Goal: Ask a question

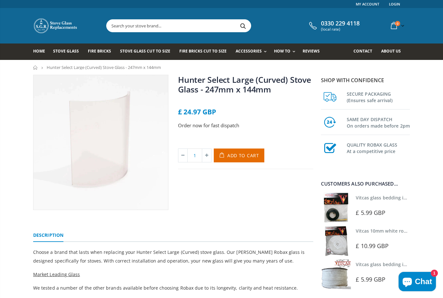
click at [151, 51] on span "Stove Glass Cut To Size" at bounding box center [145, 50] width 50 height 5
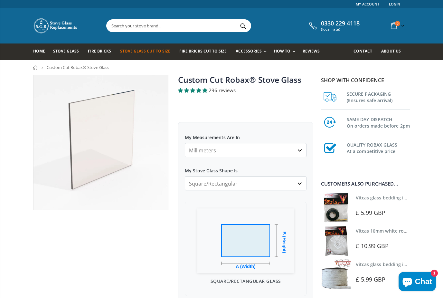
click at [299, 183] on select "Square/Rectangular Arched Half Arch Both Top Corners Cut Single Corner Cut All …" at bounding box center [246, 183] width 122 height 14
select select "circular"
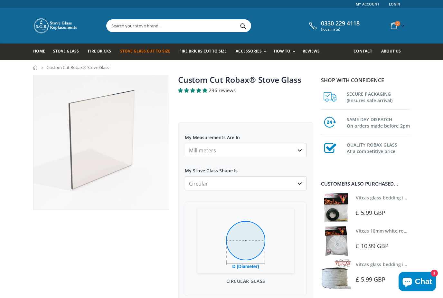
scroll to position [0, 0]
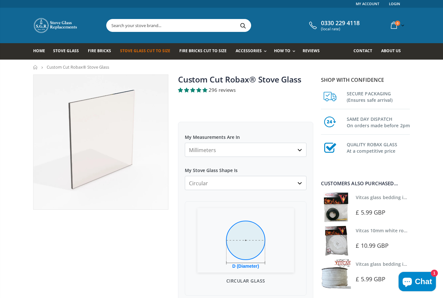
click at [302, 151] on select "Millimeters Centimeters Inches" at bounding box center [246, 150] width 122 height 14
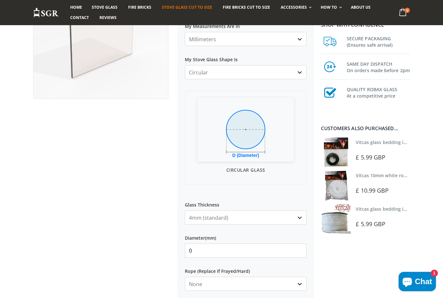
scroll to position [135, 0]
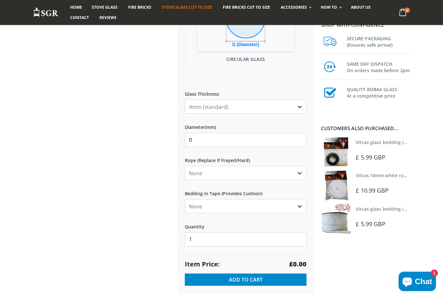
click at [301, 175] on select "None 3mm White 6mm White 8mm White 10mm White 12mm White 6mm Black 8mm Black 10…" at bounding box center [246, 173] width 122 height 14
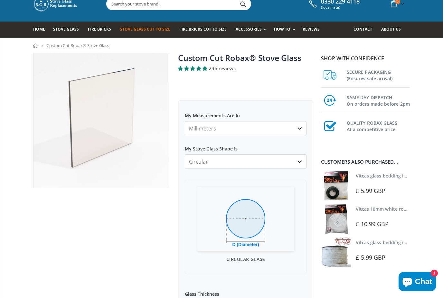
scroll to position [0, 0]
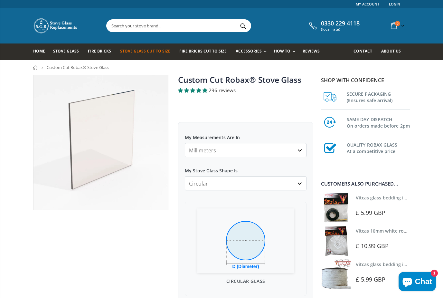
click at [368, 51] on span "Contact" at bounding box center [363, 50] width 19 height 5
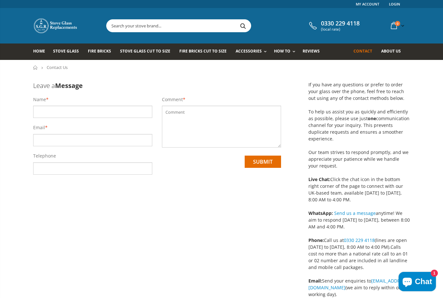
click at [95, 113] on input "text" at bounding box center [92, 112] width 119 height 12
type input "Raymond Killoh"
click at [102, 128] on li "Email *" at bounding box center [92, 136] width 119 height 25
click at [79, 137] on input "email" at bounding box center [92, 140] width 119 height 12
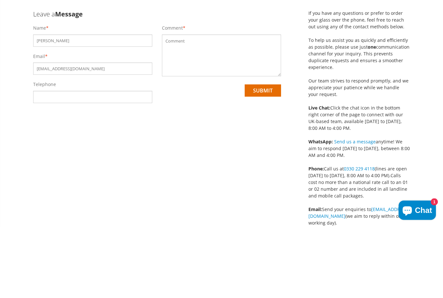
type input "rhkilloh@gmail.com"
click at [89, 162] on input "tel" at bounding box center [92, 168] width 119 height 12
type input "07521728306"
click at [181, 106] on textarea at bounding box center [221, 127] width 119 height 42
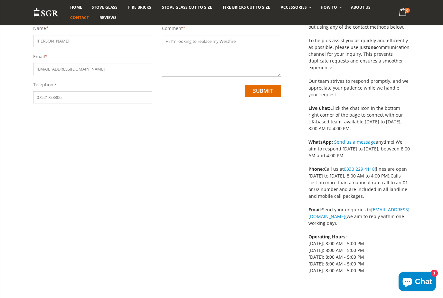
scroll to position [72, 0]
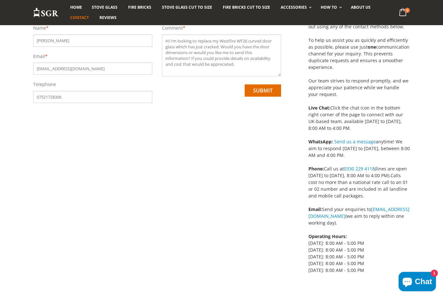
type textarea "Hi I’m looking to replace my Westfire WF26 curved door glass which has just cra…"
click at [265, 91] on input "submit" at bounding box center [263, 90] width 36 height 12
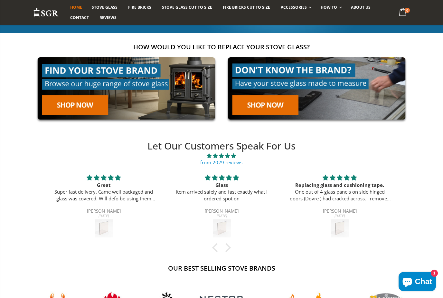
scroll to position [98, 0]
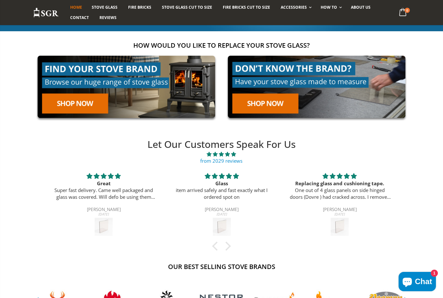
click at [77, 105] on link at bounding box center [126, 86] width 187 height 71
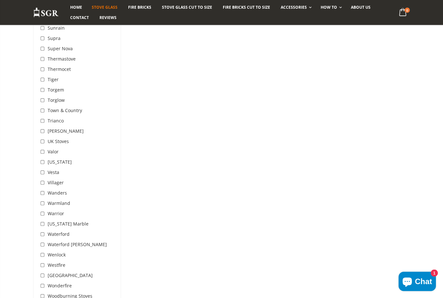
scroll to position [1949, 0]
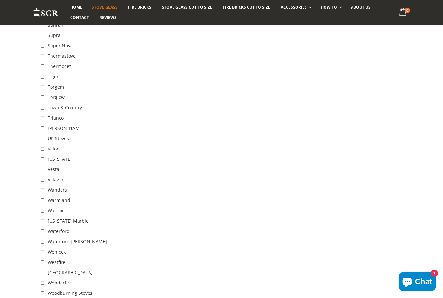
click at [46, 259] on input "checkbox" at bounding box center [43, 262] width 6 height 6
checkbox input "true"
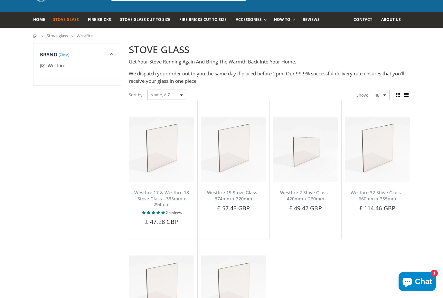
scroll to position [29, 0]
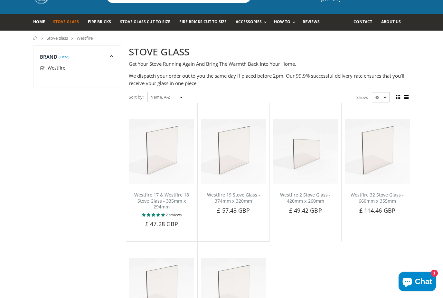
click at [153, 19] on link "Stove Glass Cut To Size" at bounding box center [147, 22] width 55 height 16
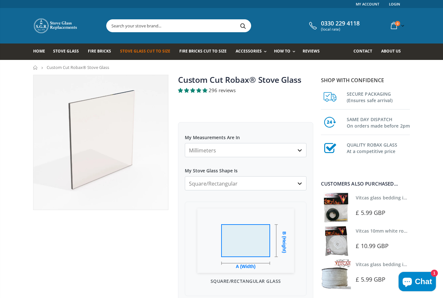
click at [301, 183] on select "Square/Rectangular Arched Half Arch Both Top Corners Cut Single Corner Cut All …" at bounding box center [246, 183] width 122 height 14
click at [301, 185] on select "Square/Rectangular Arched Half Arch Both Top Corners Cut Single Corner Cut All …" at bounding box center [246, 183] width 122 height 14
click at [302, 186] on select "Square/Rectangular Arched Half Arch Both Top Corners Cut Single Corner Cut All …" at bounding box center [246, 183] width 122 height 14
select select "circular"
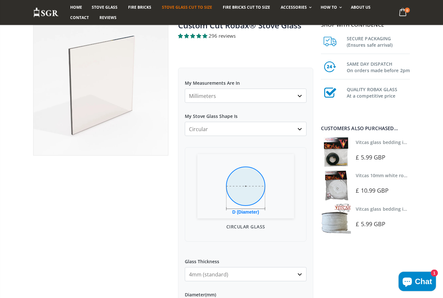
scroll to position [55, 0]
